Goal: Task Accomplishment & Management: Complete application form

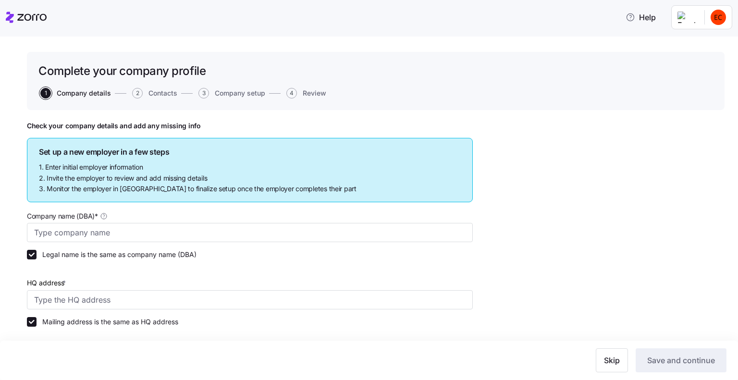
type input "Allegeant LLC"
type input "[STREET_ADDRESS]"
type input "640955384"
type input "Limited liability partnership"
type input "52512 - Health and Welfare Funds"
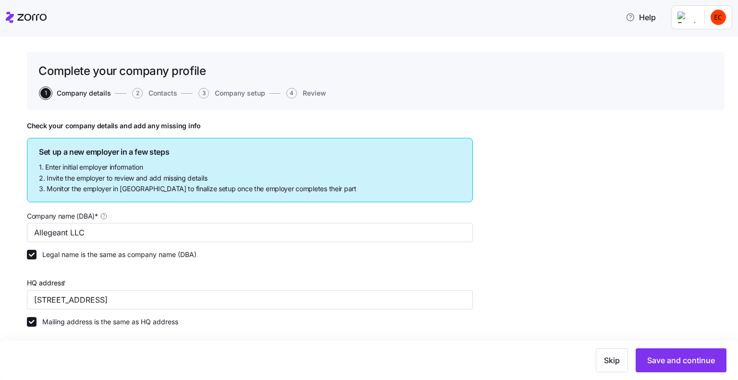
click at [18, 21] on icon at bounding box center [26, 18] width 41 height 12
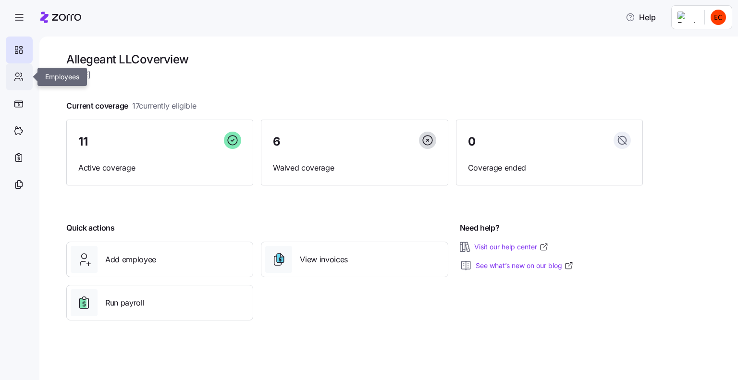
click at [12, 75] on div at bounding box center [19, 76] width 27 height 27
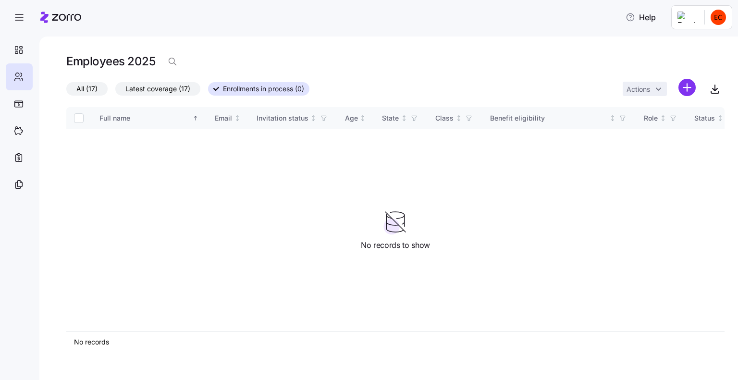
click at [685, 87] on html "Help Employees 2025 All (17) Latest coverage (17) Enrollments in process (0) Ac…" at bounding box center [369, 187] width 738 height 374
click at [663, 127] on span "Add a new employee" at bounding box center [656, 129] width 64 height 10
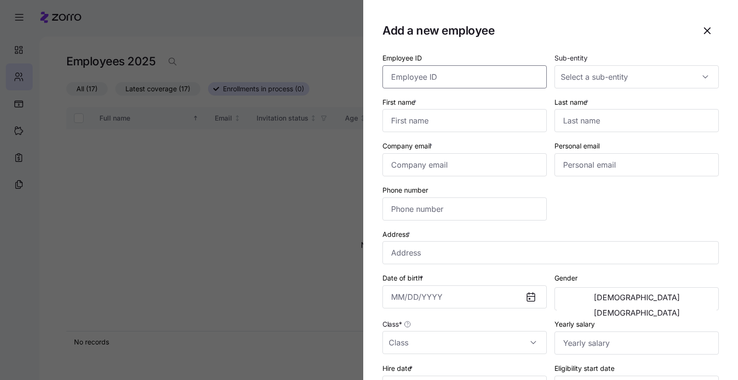
click at [439, 78] on input "Employee ID" at bounding box center [465, 76] width 164 height 23
click at [394, 75] on input "Employee ID" at bounding box center [465, 76] width 164 height 23
type input "148"
click at [604, 125] on span "Plan Mangement" at bounding box center [588, 126] width 53 height 11
type input "Plan Mangement"
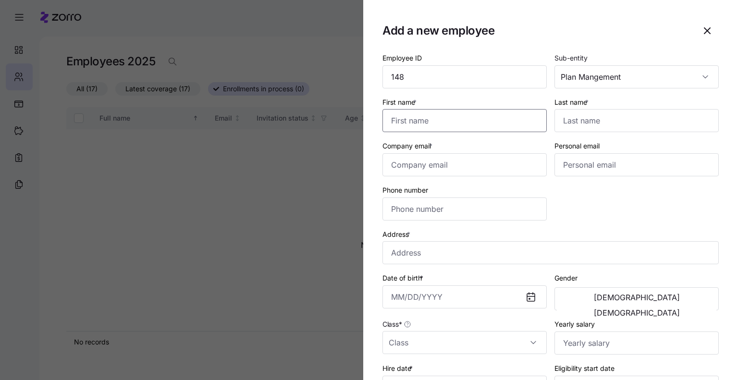
click at [456, 121] on input "First name *" at bounding box center [465, 120] width 164 height 23
type input "[PERSON_NAME]"
type input "[EMAIL_ADDRESS][DOMAIN_NAME]"
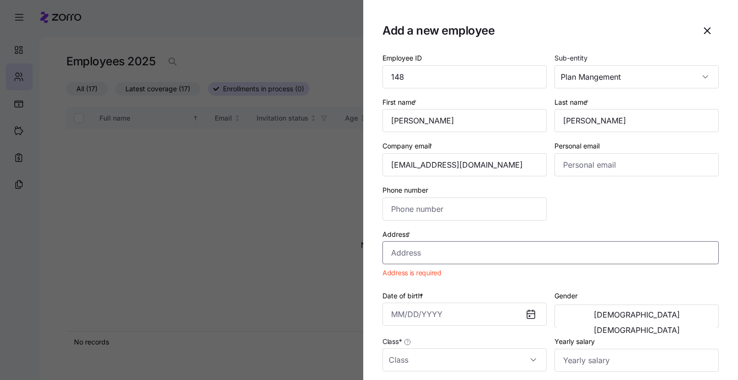
drag, startPoint x: 466, startPoint y: 242, endPoint x: 475, endPoint y: 247, distance: 10.3
click at [466, 242] on input "Address *" at bounding box center [551, 252] width 336 height 23
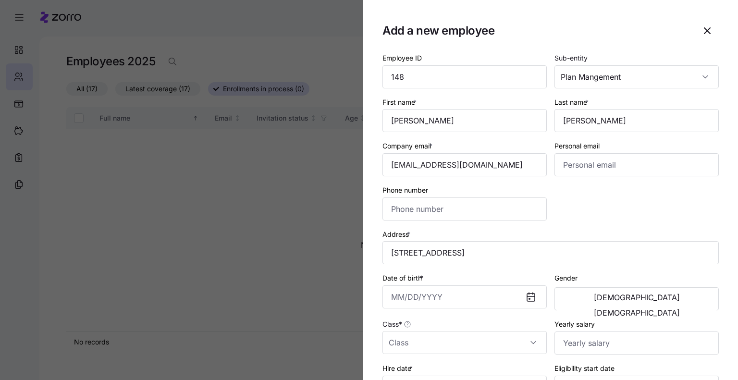
click at [596, 200] on div "Employee ID 148 Sub-entity Plan Mangement First name * [PERSON_NAME] Last name …" at bounding box center [551, 270] width 344 height 444
click at [509, 256] on input "[STREET_ADDRESS]" at bounding box center [551, 252] width 336 height 23
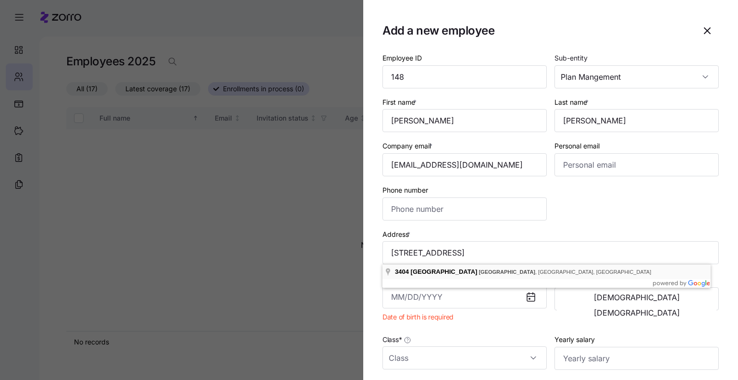
type input "[STREET_ADDRESS]"
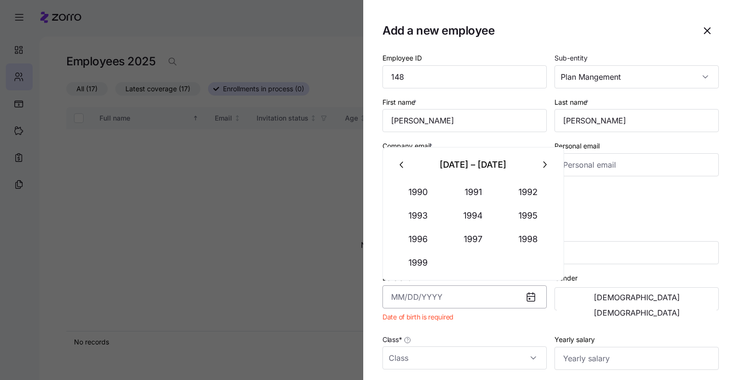
click at [452, 290] on input "Date of birth *" at bounding box center [465, 297] width 164 height 23
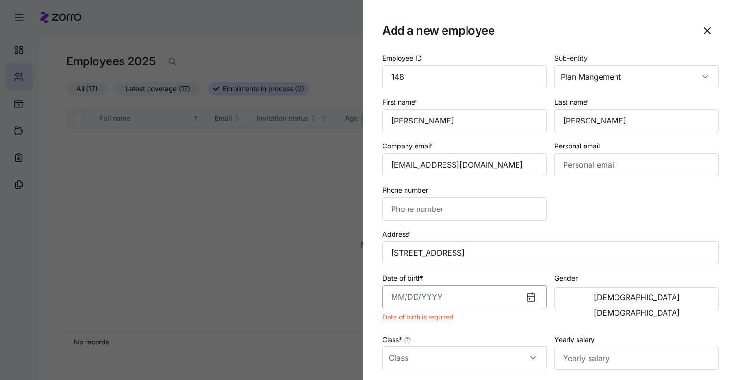
click at [462, 294] on input "Date of birth *" at bounding box center [465, 297] width 164 height 23
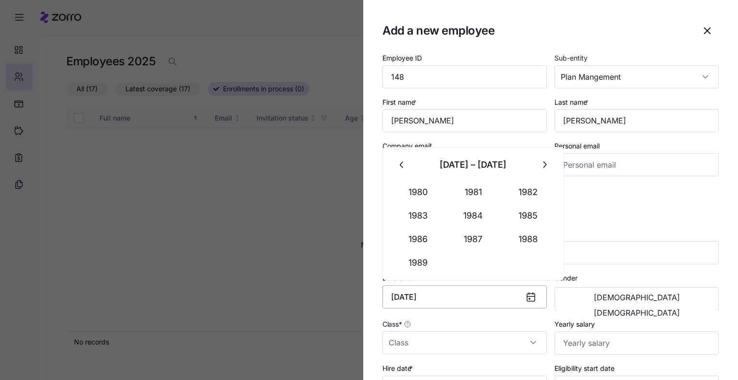
type input "[DATE]"
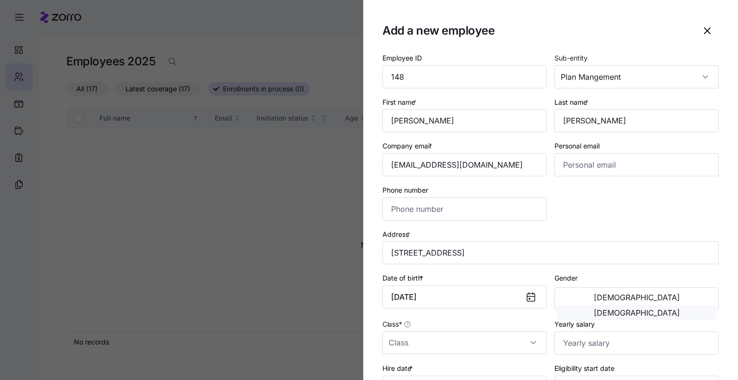
click at [669, 309] on span "[DEMOGRAPHIC_DATA]" at bounding box center [637, 313] width 86 height 8
click at [493, 340] on input "Class *" at bounding box center [465, 342] width 164 height 23
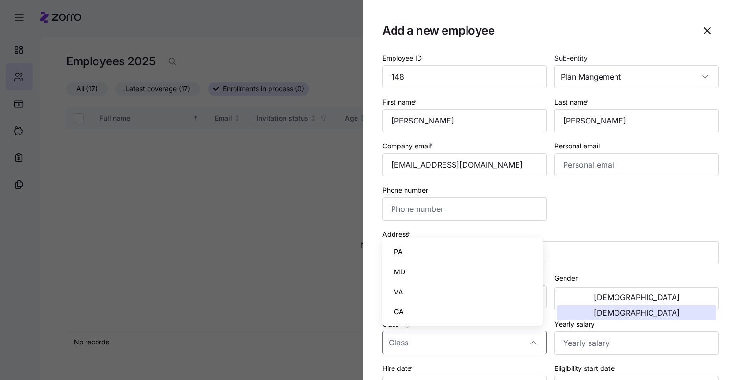
click at [464, 271] on div "MD" at bounding box center [462, 272] width 153 height 20
type input "MD"
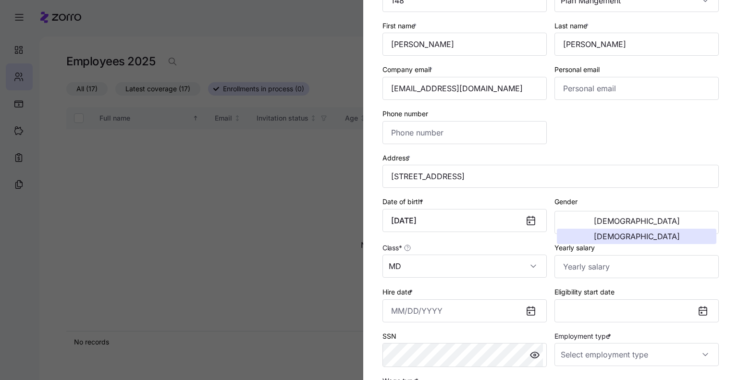
scroll to position [144, 0]
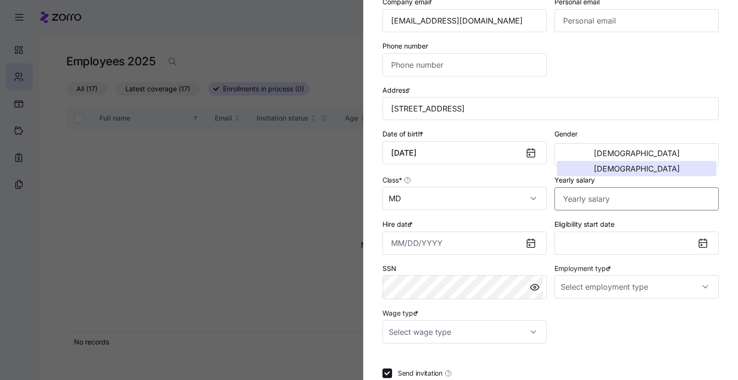
click at [565, 198] on input "Yearly salary" at bounding box center [637, 198] width 164 height 23
click at [585, 195] on input "Yearly salary" at bounding box center [637, 198] width 164 height 23
type input "$92,500"
click at [397, 242] on input "Hire date *" at bounding box center [465, 243] width 164 height 23
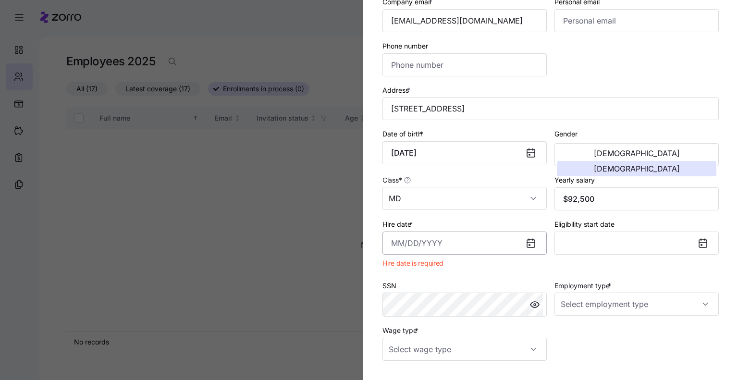
click at [430, 246] on input "Hire date *" at bounding box center [465, 243] width 164 height 23
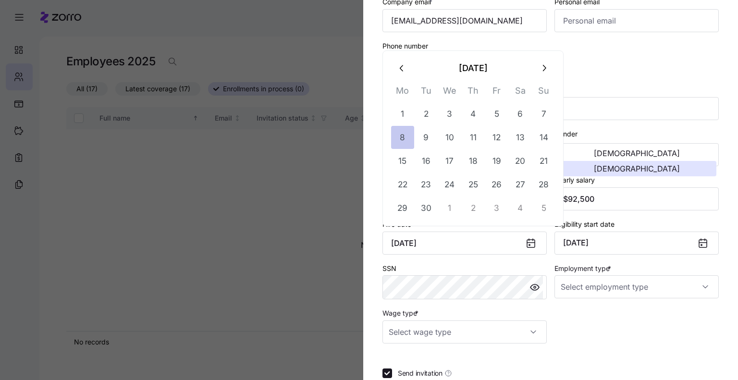
click at [400, 134] on button "8" at bounding box center [402, 137] width 23 height 23
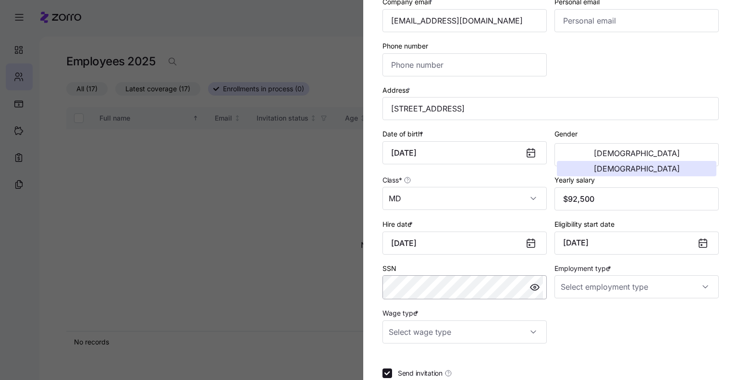
type input "[DATE]"
click at [568, 286] on input "Employment type *" at bounding box center [637, 286] width 164 height 23
click at [576, 312] on span "Full Time" at bounding box center [576, 315] width 28 height 11
type input "Full Time"
click at [486, 327] on input "Wage type *" at bounding box center [465, 332] width 164 height 23
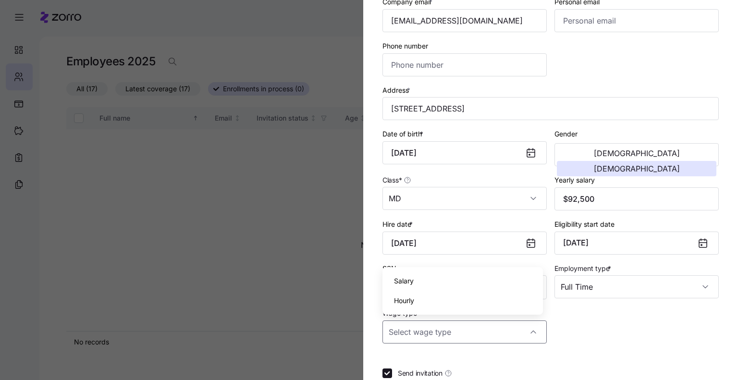
click at [453, 282] on div "Salary" at bounding box center [462, 281] width 153 height 20
type input "Salary"
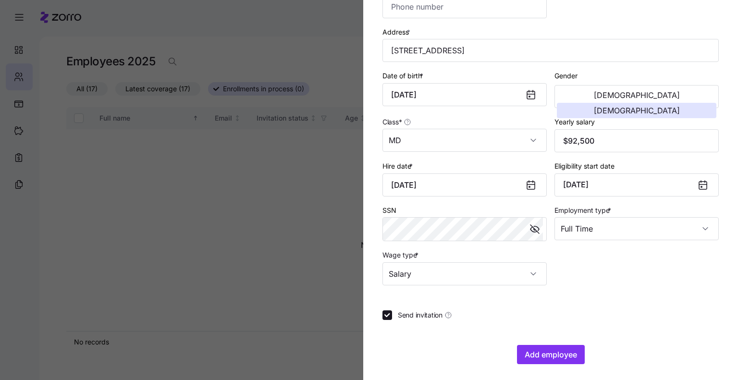
scroll to position [204, 0]
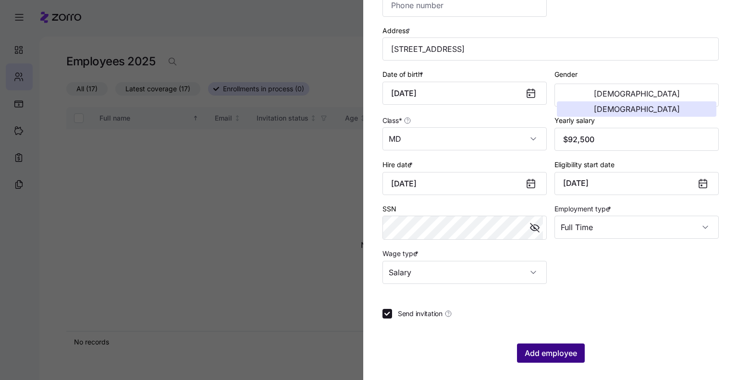
click at [544, 350] on span "Add employee" at bounding box center [551, 354] width 52 height 12
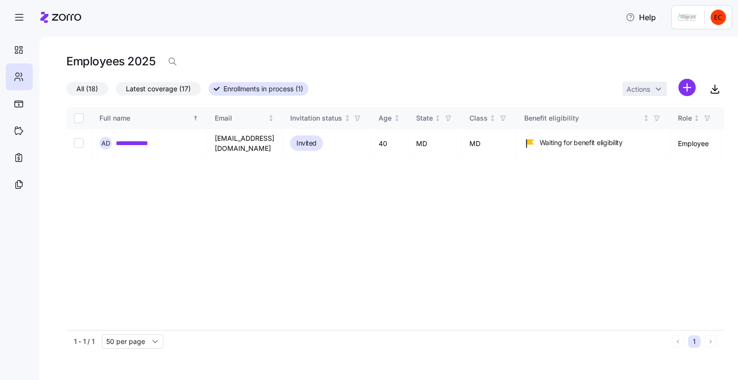
click at [427, 61] on div "Employees 2025" at bounding box center [395, 61] width 659 height 19
click at [694, 17] on html "**********" at bounding box center [369, 187] width 738 height 374
click at [694, 98] on div "Log out" at bounding box center [679, 97] width 37 height 11
